Goal: Task Accomplishment & Management: Use online tool/utility

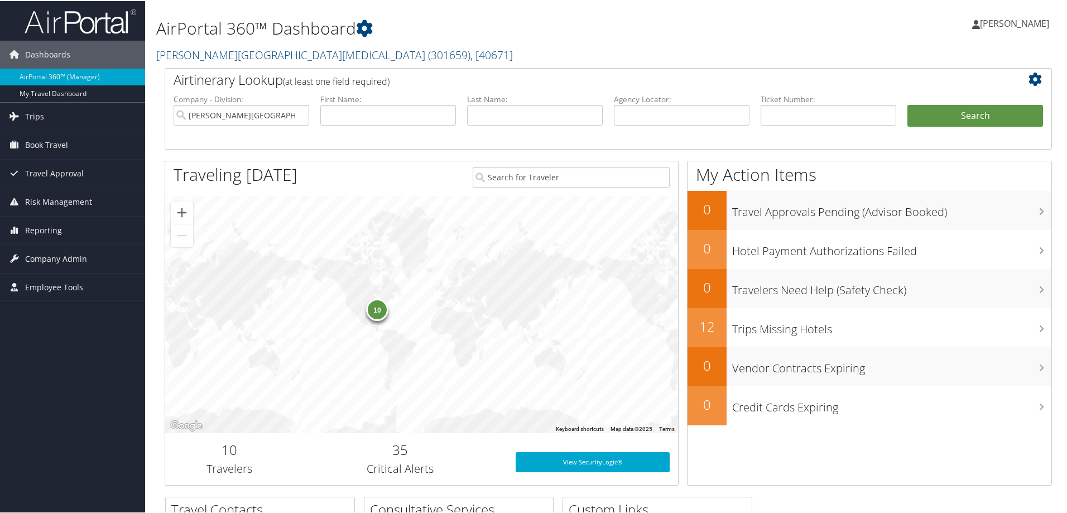
click at [377, 311] on div "10" at bounding box center [377, 308] width 22 height 22
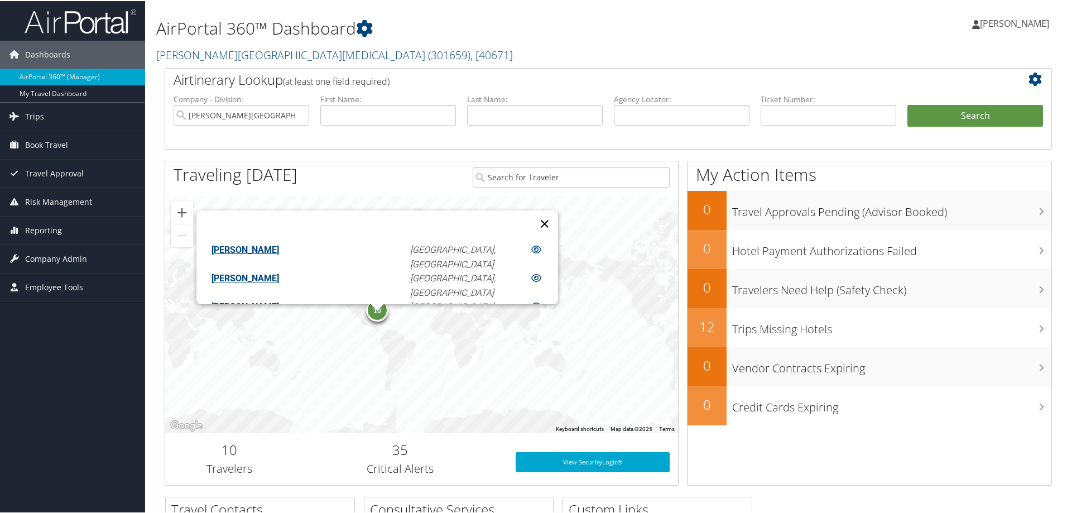
click at [531, 214] on button "Close" at bounding box center [544, 222] width 27 height 27
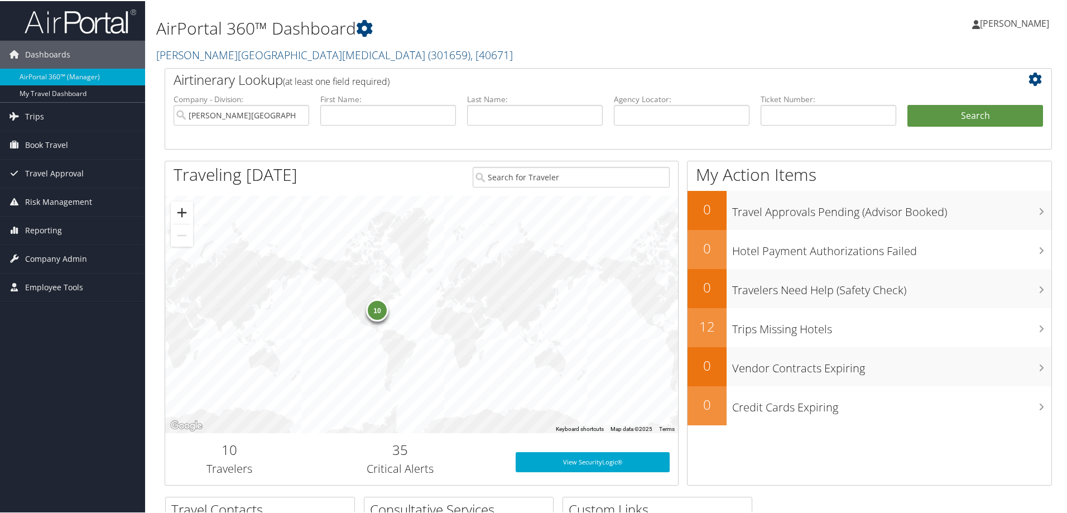
click at [184, 212] on button "Zoom in" at bounding box center [182, 211] width 22 height 22
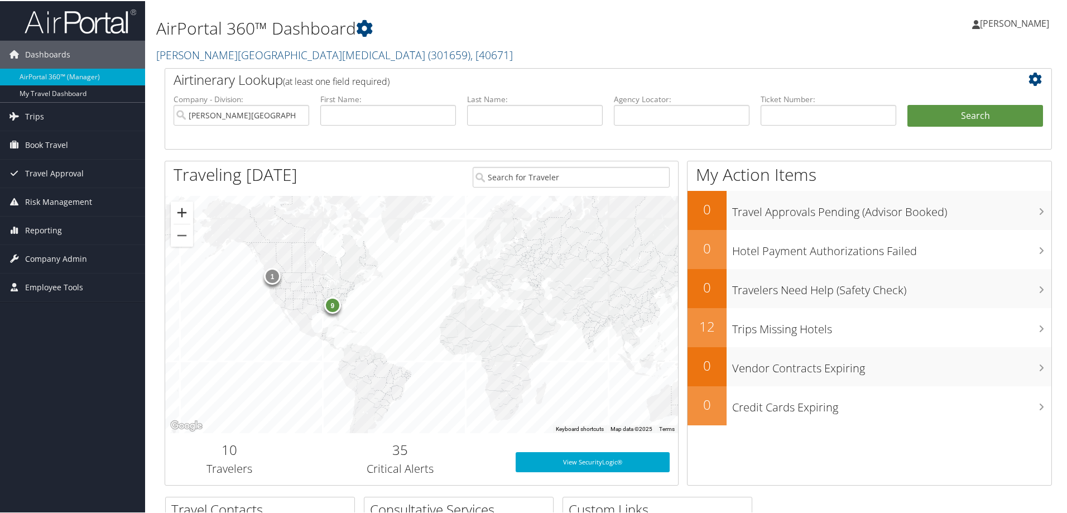
click at [184, 211] on button "Zoom in" at bounding box center [182, 211] width 22 height 22
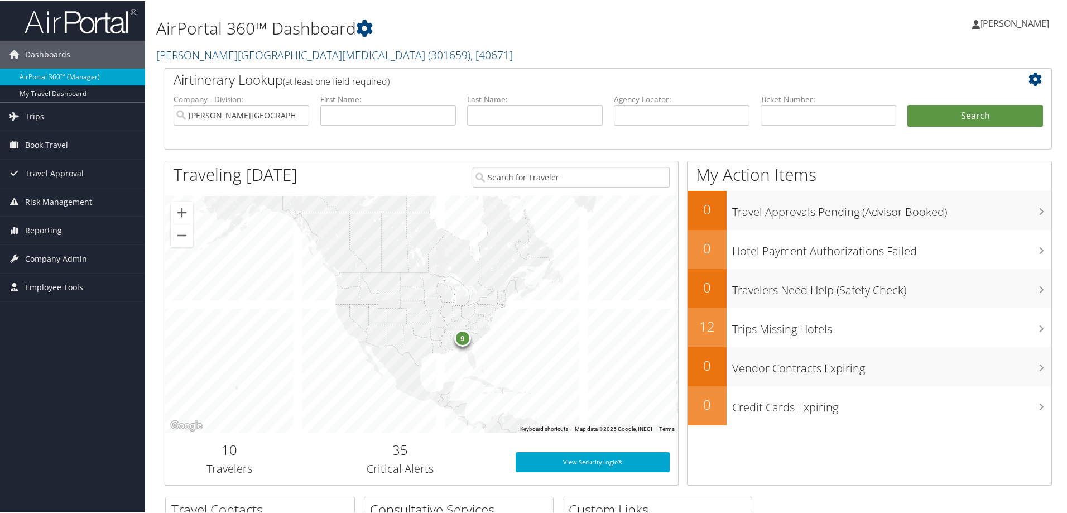
drag, startPoint x: 341, startPoint y: 310, endPoint x: 484, endPoint y: 334, distance: 145.3
click at [572, 354] on div "9" at bounding box center [421, 313] width 513 height 237
click at [183, 207] on button "Zoom in" at bounding box center [182, 211] width 22 height 22
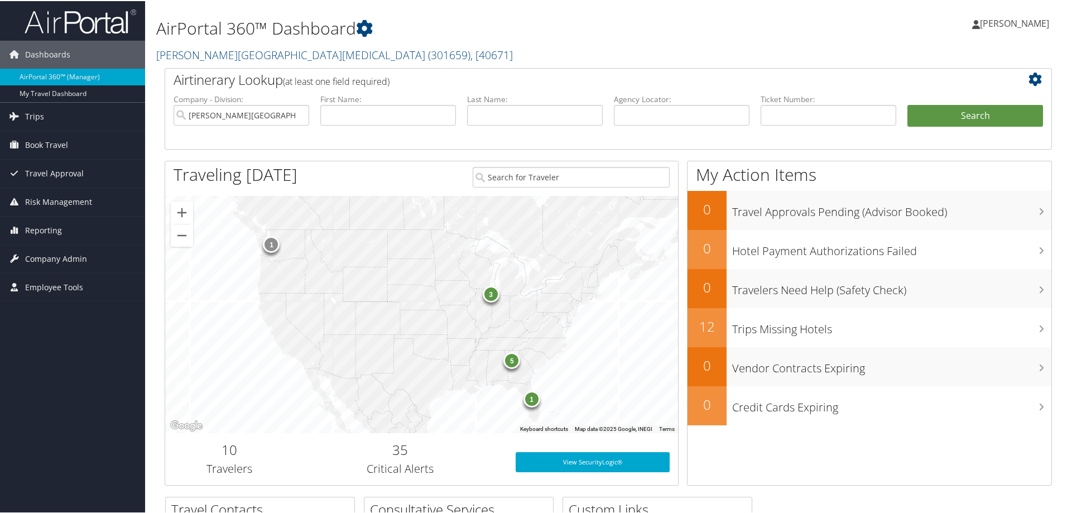
click at [492, 295] on div "3" at bounding box center [490, 293] width 17 height 17
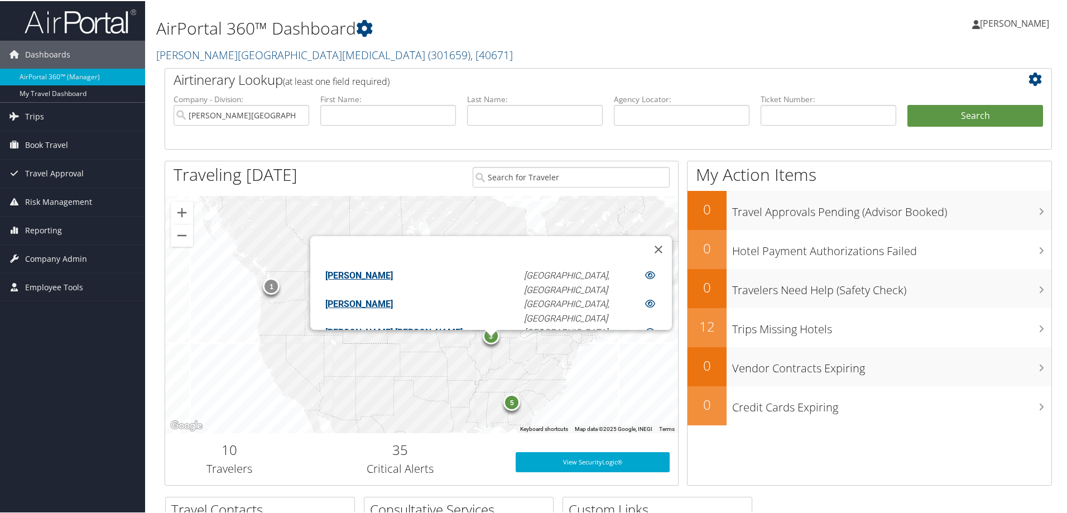
click at [511, 405] on div "5" at bounding box center [511, 401] width 17 height 17
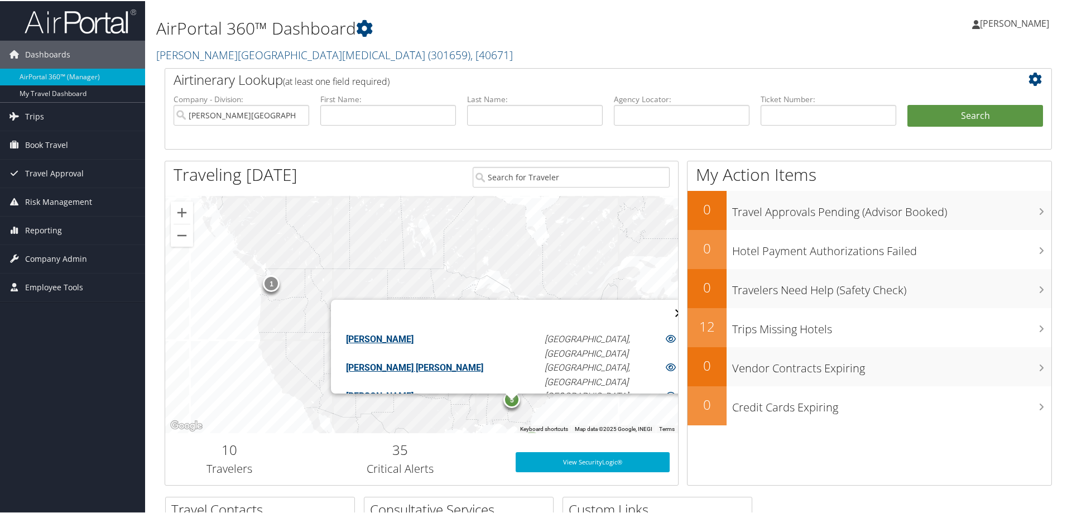
click at [666, 306] on button "Close" at bounding box center [679, 312] width 27 height 27
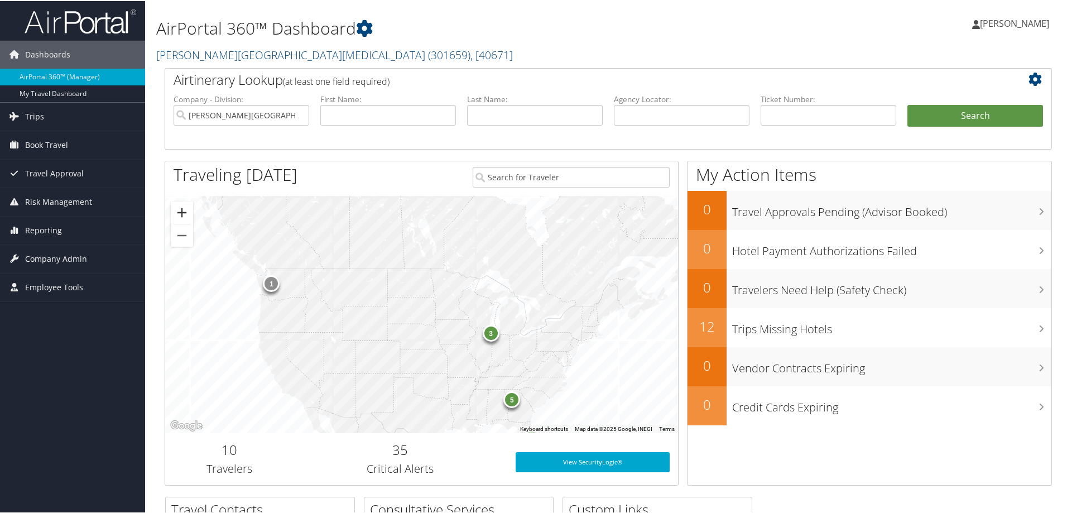
click at [183, 212] on button "Zoom in" at bounding box center [182, 211] width 22 height 22
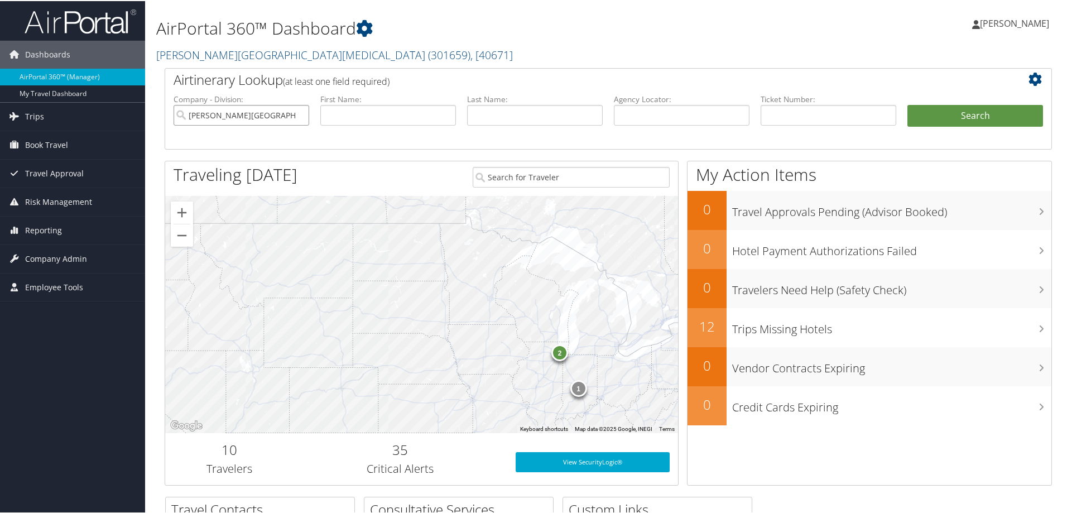
click at [280, 117] on input "Fred Hutchinson Cancer Center" at bounding box center [242, 114] width 136 height 21
click at [51, 118] on link "Trips" at bounding box center [72, 116] width 145 height 28
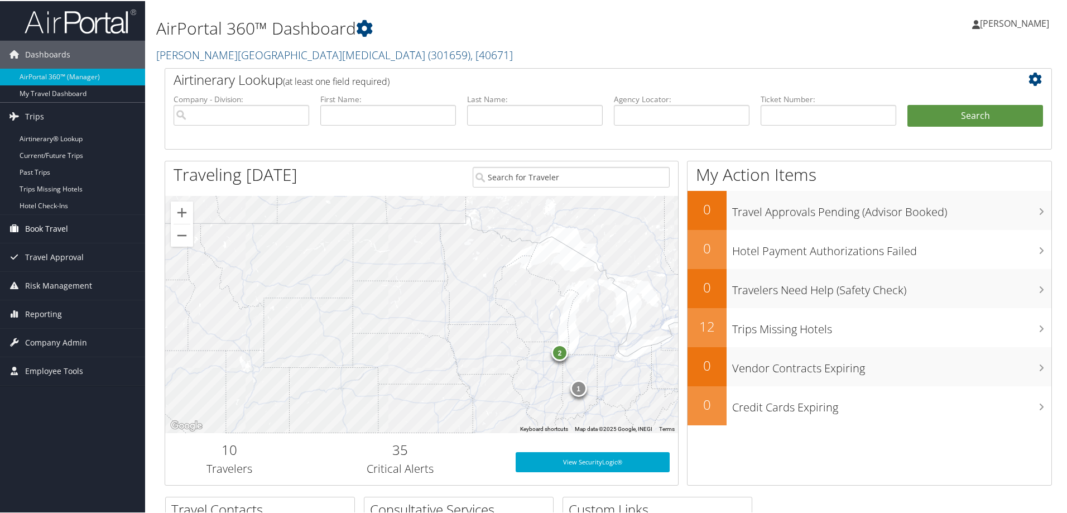
click at [42, 228] on span "Book Travel" at bounding box center [46, 228] width 43 height 28
click at [49, 344] on span "Reporting" at bounding box center [43, 347] width 37 height 28
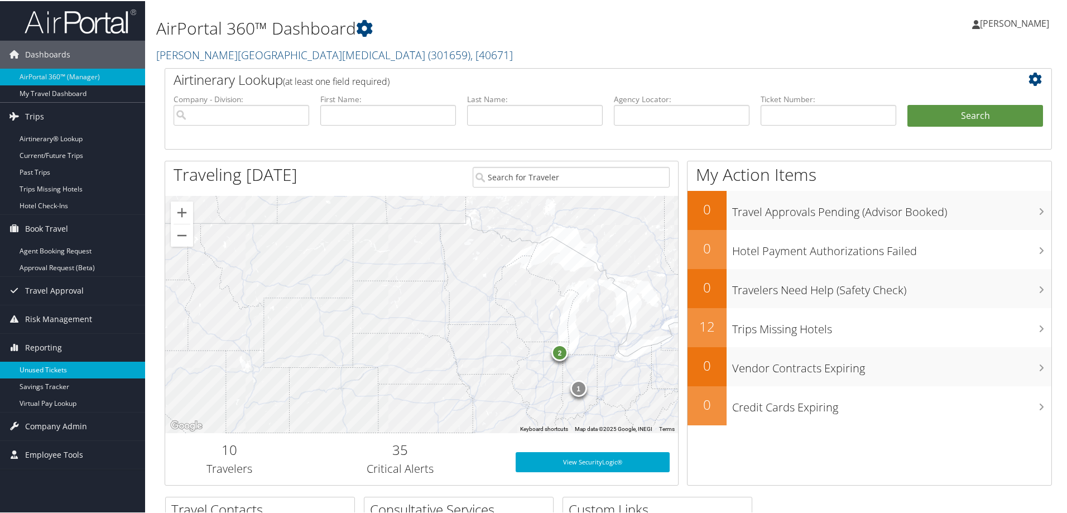
click at [59, 367] on link "Unused Tickets" at bounding box center [72, 369] width 145 height 17
